Goal: Task Accomplishment & Management: Manage account settings

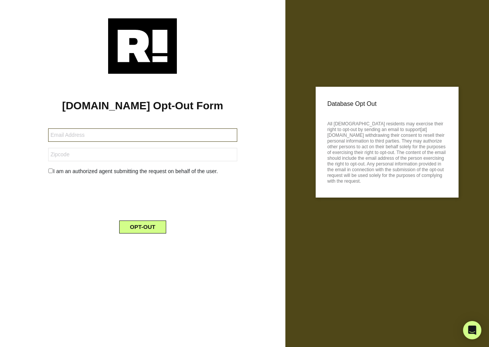
type input "marshalouisatl@gmail.com"
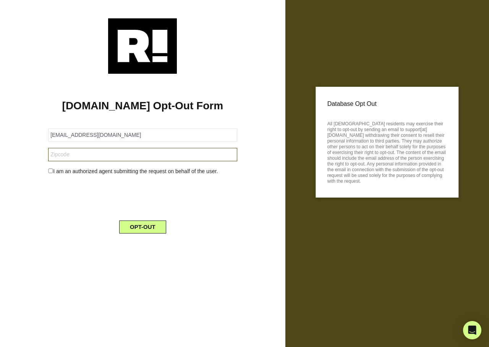
type input "30127"
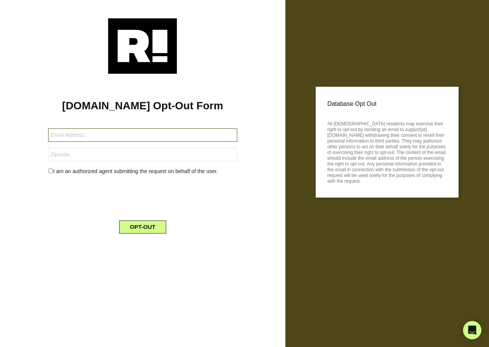
type input "[EMAIL_ADDRESS][DOMAIN_NAME]"
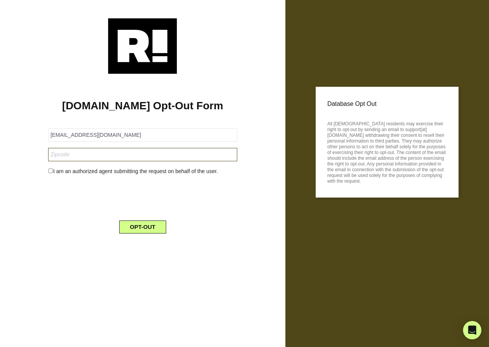
type input "34241"
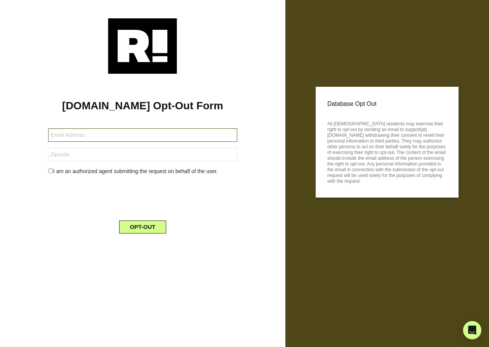
type input "[EMAIL_ADDRESS][DOMAIN_NAME]"
type input "92071"
type input "rangehoney@dfwair.net"
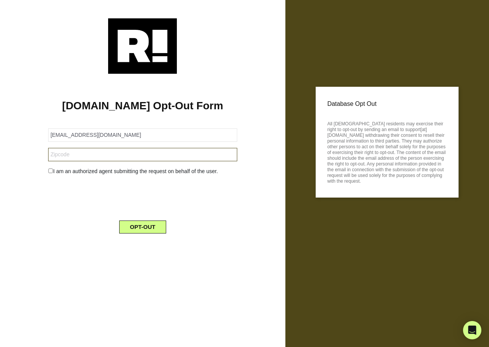
type input "75009"
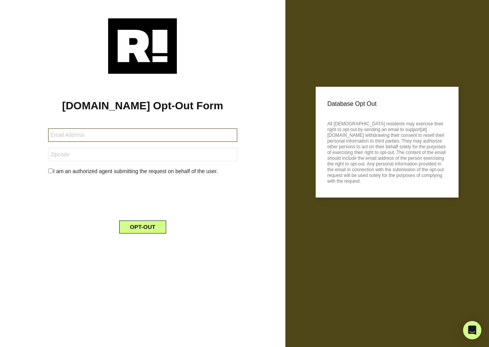
type input "lwmurk@gmail.com"
type input "95757"
type input "phyllis_smith26@hotmail.com"
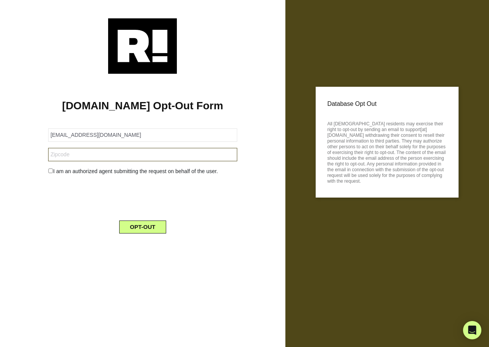
type input "91744"
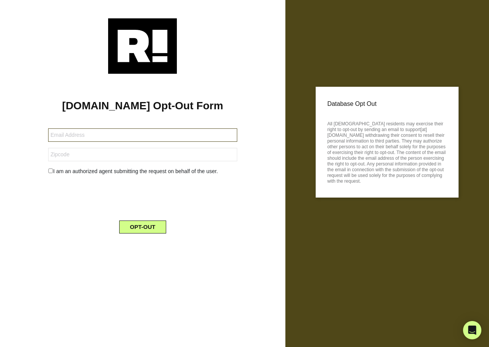
type input "[EMAIL_ADDRESS][DOMAIN_NAME]"
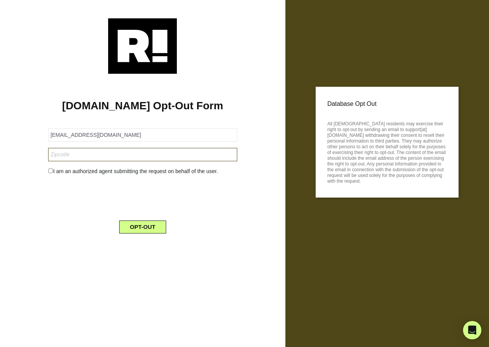
type input "10709"
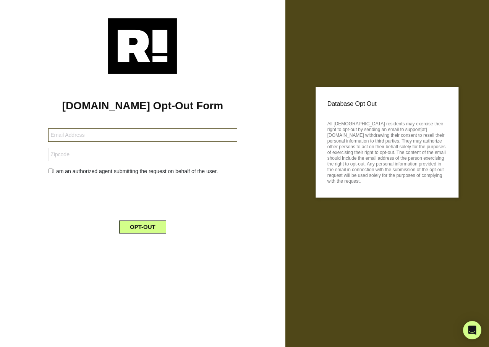
type input "[EMAIL_ADDRESS][DOMAIN_NAME]"
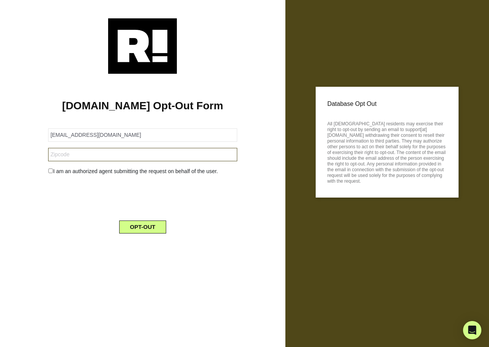
type input "34655"
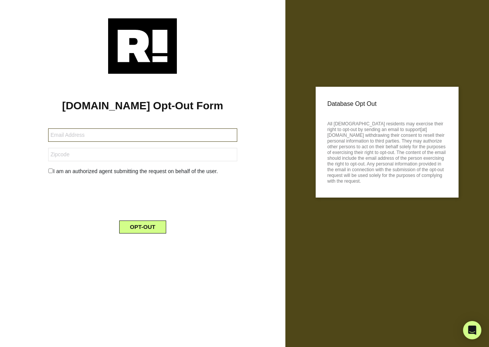
type input "[EMAIL_ADDRESS][DOMAIN_NAME]"
type input "42103"
type input "[EMAIL_ADDRESS][DOMAIN_NAME]"
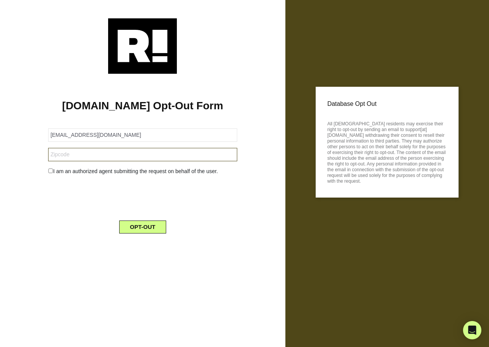
type input "11414"
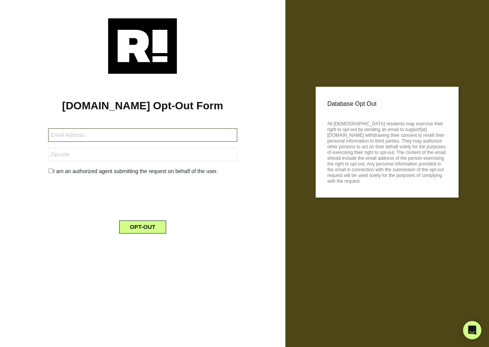
type input "ernestadams02@gmail.com"
type input "80249"
type input "gckuklinski@gmail.com"
type input "54923"
type input "ascottandrews25@gmail.com"
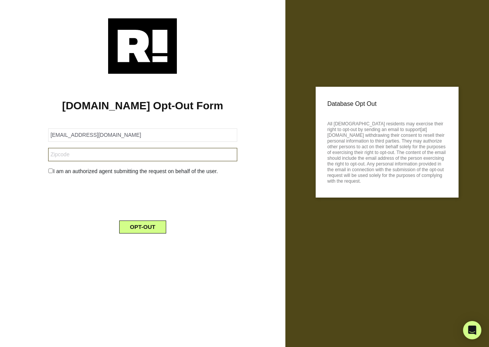
type input "92886"
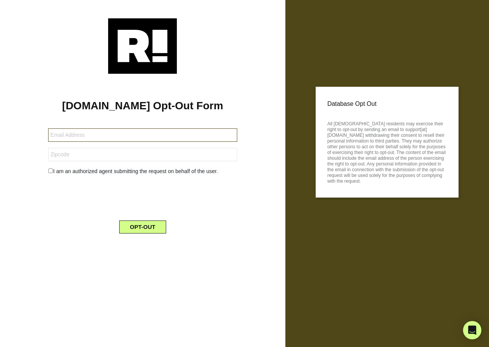
type input "[EMAIL_ADDRESS][DOMAIN_NAME]"
type input "71854"
type input "[EMAIL_ADDRESS][DOMAIN_NAME]"
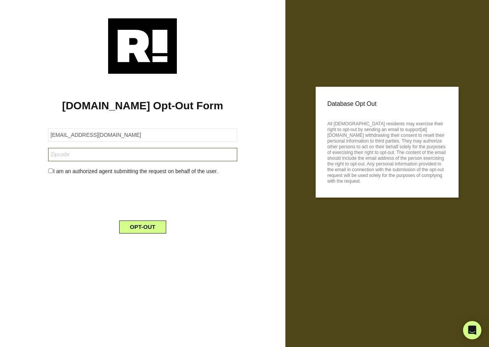
type input "42339"
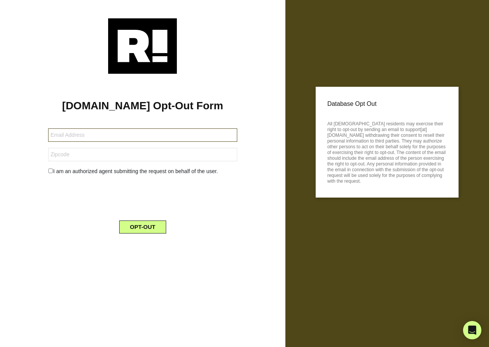
type input "[EMAIL_ADDRESS][DOMAIN_NAME]"
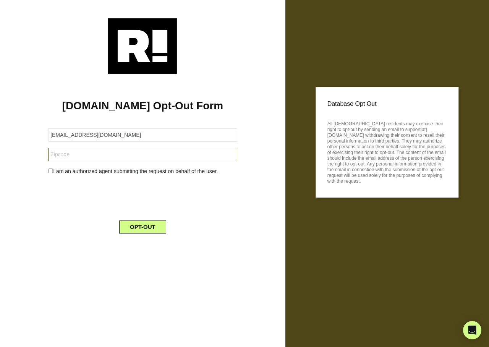
type input "77703"
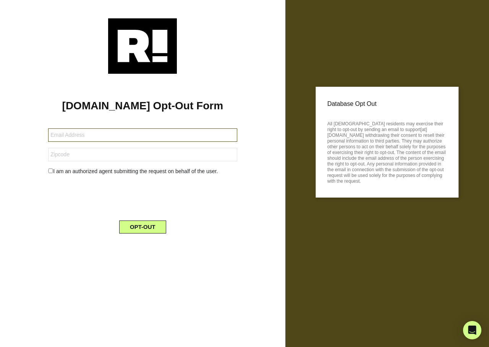
type input "[EMAIL_ADDRESS][DOMAIN_NAME]"
type input "92592"
type input "[EMAIL_ADDRESS][DOMAIN_NAME]"
type input "01201"
type input "[EMAIL_ADDRESS][DOMAIN_NAME]"
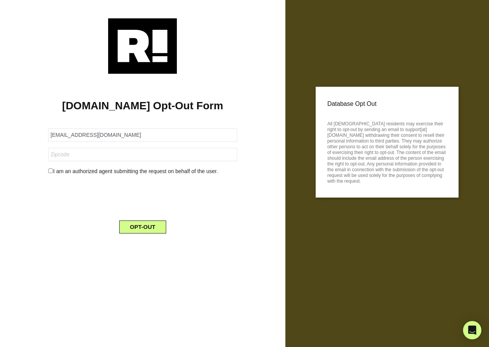
type input "08530"
type input "gdub319@uahoo.com"
type input "06810"
type input "[EMAIL_ADDRESS][DOMAIN_NAME]"
type input "60443"
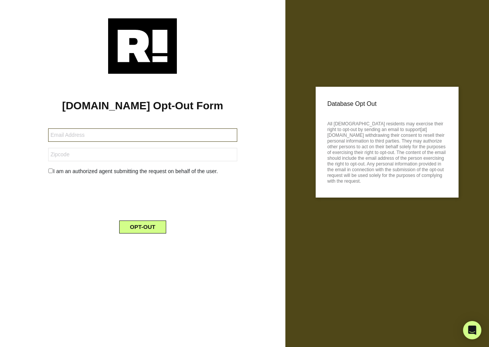
type input "[EMAIL_ADDRESS][DOMAIN_NAME]"
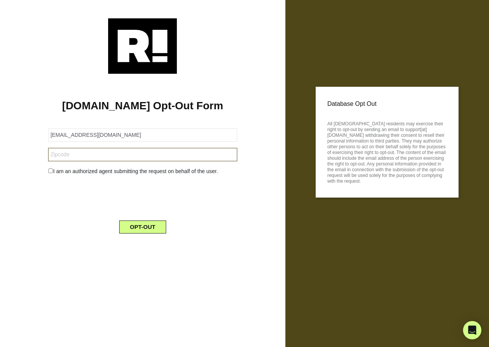
type input "87068"
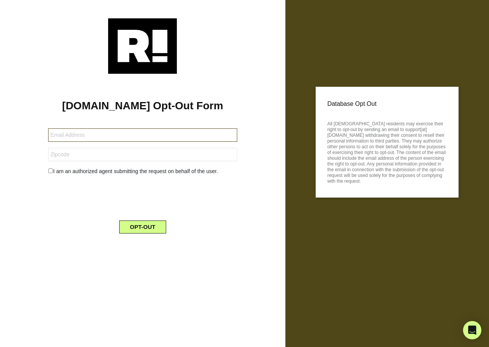
type input "[EMAIL_ADDRESS][DOMAIN_NAME]"
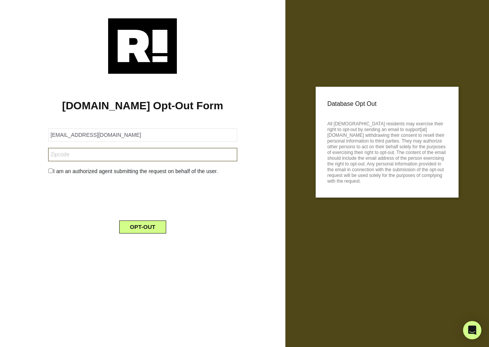
type input "97914"
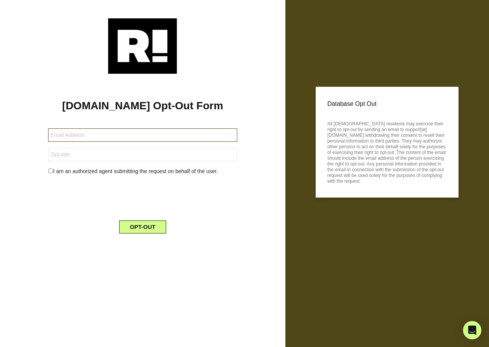
type input "[EMAIL_ADDRESS][DOMAIN_NAME]"
type input "90501"
type input "a3mangrum@gmail.com"
type input "60153"
type input "[EMAIL_ADDRESS][DOMAIN_NAME]"
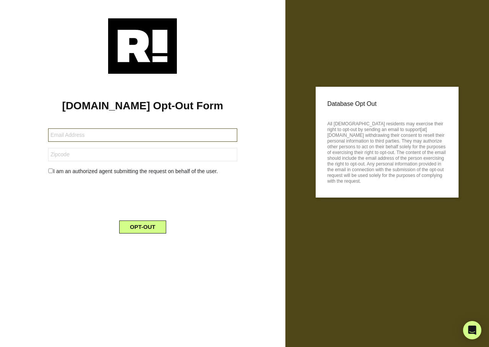
type input "11710"
